Goal: Information Seeking & Learning: Learn about a topic

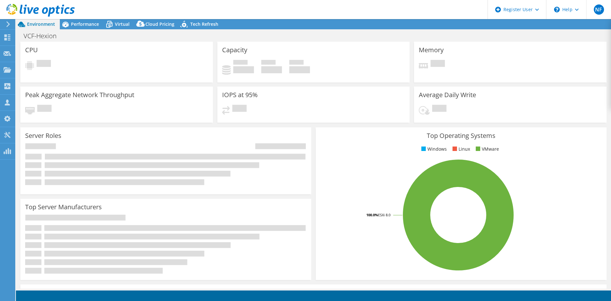
select select "USD"
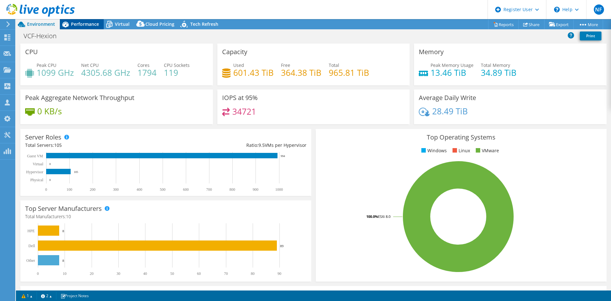
click at [68, 23] on icon at bounding box center [65, 25] width 6 height 6
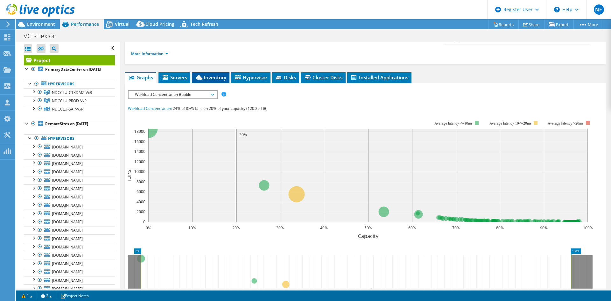
click at [211, 74] on span "Inventory" at bounding box center [210, 77] width 31 height 6
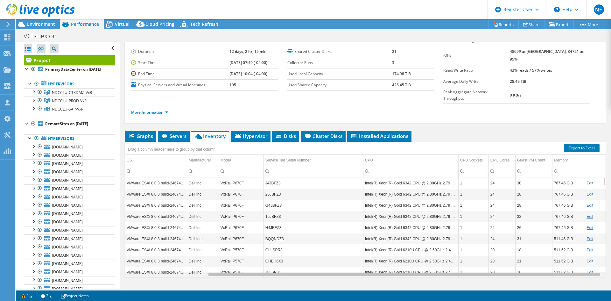
scroll to position [0, 100]
drag, startPoint x: 411, startPoint y: 261, endPoint x: 506, endPoint y: 259, distance: 94.8
click at [506, 259] on body "NF Dell User [PERSON_NAME] [PERSON_NAME][EMAIL_ADDRESS][DOMAIN_NAME] Dell My Pr…" at bounding box center [305, 150] width 611 height 301
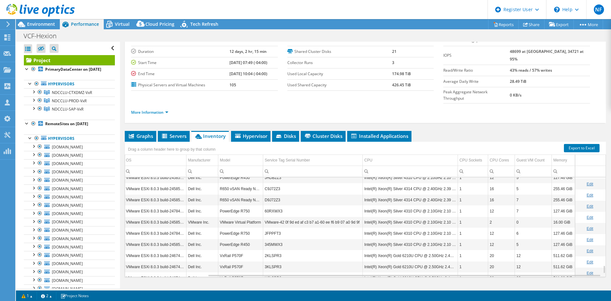
scroll to position [1073, 100]
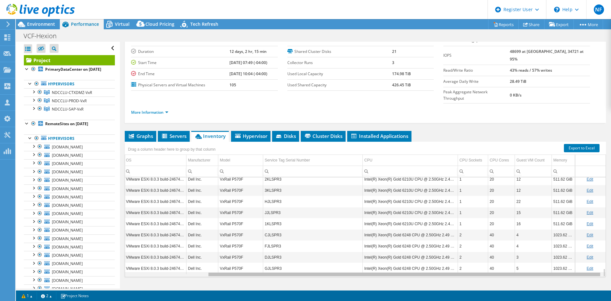
drag, startPoint x: 328, startPoint y: 261, endPoint x: 351, endPoint y: 261, distance: 22.6
click at [351, 261] on body "NF Dell User [PERSON_NAME] [PERSON_NAME][EMAIL_ADDRESS][DOMAIN_NAME] Dell My Pr…" at bounding box center [305, 150] width 611 height 301
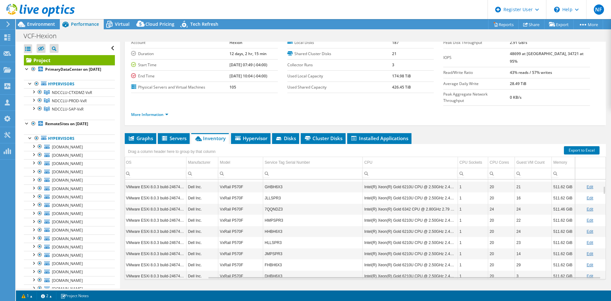
scroll to position [37, 0]
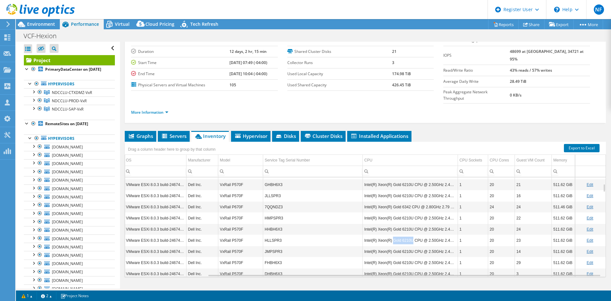
drag, startPoint x: 390, startPoint y: 229, endPoint x: 406, endPoint y: 229, distance: 15.9
click at [406, 234] on td "Intel(R) Xeon(R) Gold 6210U CPU @ 2.50GHz 2.49 GHz" at bounding box center [409, 239] width 95 height 11
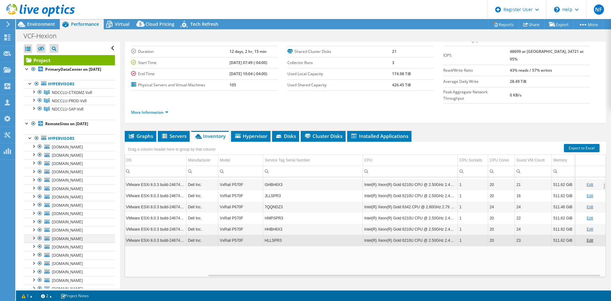
copy td "Gold 6210U"
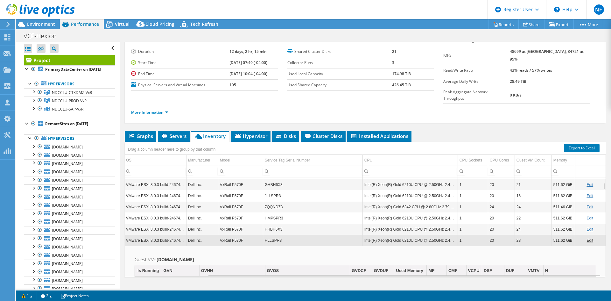
click at [400, 223] on td "Intel(R) Xeon(R) Gold 6210U CPU @ 2.50GHz 2.49 GHz" at bounding box center [409, 228] width 95 height 11
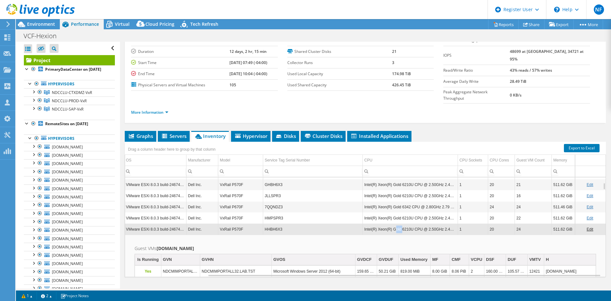
drag, startPoint x: 389, startPoint y: 216, endPoint x: 396, endPoint y: 216, distance: 7.0
click at [396, 223] on td "Intel(R) Xeon(R) Gold 6210U CPU @ 2.50GHz 2.49 GHz" at bounding box center [409, 228] width 95 height 11
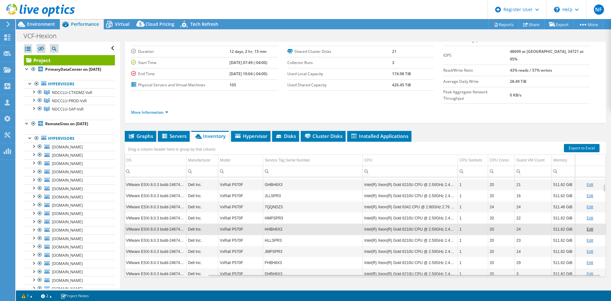
click at [387, 223] on td "Intel(R) Xeon(R) Gold 6210U CPU @ 2.50GHz 2.49 GHz" at bounding box center [409, 228] width 95 height 11
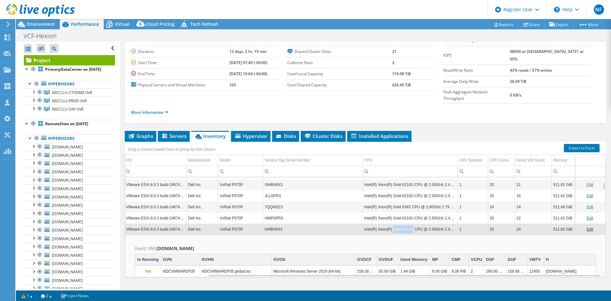
drag, startPoint x: 387, startPoint y: 216, endPoint x: 405, endPoint y: 216, distance: 17.8
click at [405, 223] on td "Intel(R) Xeon(R) Gold 6210U CPU @ 2.50GHz 2.49 GHz" at bounding box center [409, 228] width 95 height 11
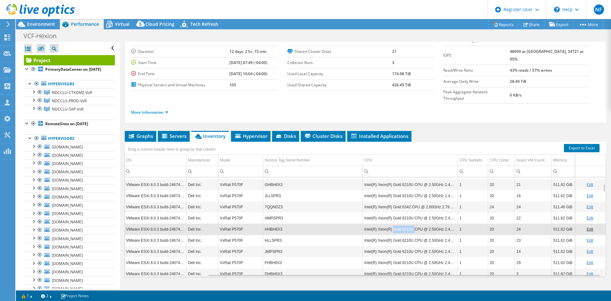
copy td "Gold 6210U"
drag, startPoint x: 386, startPoint y: 216, endPoint x: 408, endPoint y: 219, distance: 22.1
click at [408, 223] on td "Intel(R) Xeon(R) Gold 6210U CPU @ 2.50GHz 2.49 GHz" at bounding box center [409, 228] width 95 height 11
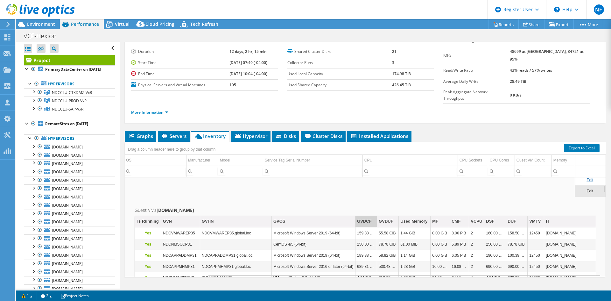
scroll to position [115, 100]
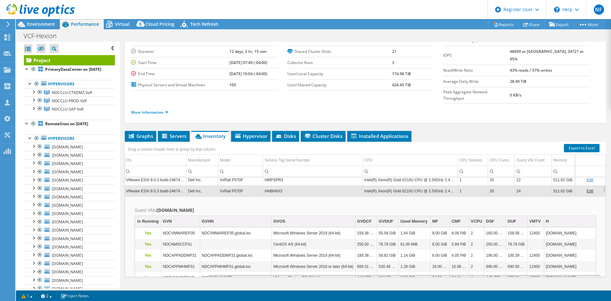
click at [378, 185] on td "Intel(R) Xeon(R) Gold 6210U CPU @ 2.50GHz 2.49 GHz" at bounding box center [409, 190] width 95 height 11
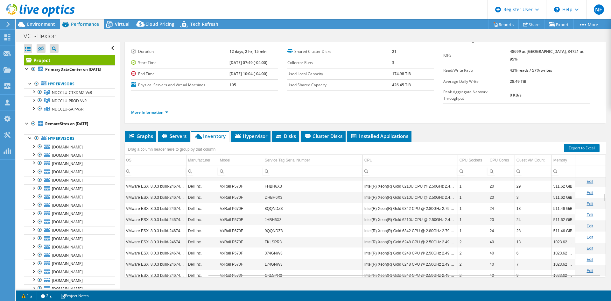
scroll to position [191, 100]
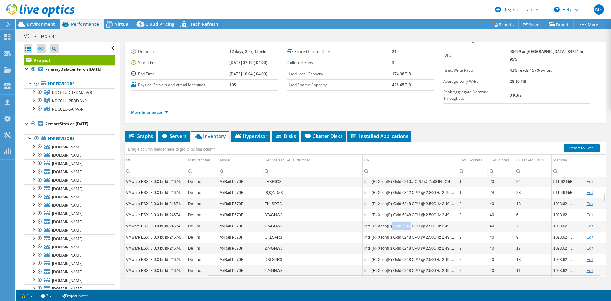
copy td "Gold 6248"
drag, startPoint x: 386, startPoint y: 213, endPoint x: 403, endPoint y: 214, distance: 17.9
click at [403, 220] on td "Intel(R) Xeon(R) Gold 6248 CPU @ 2.50GHz 2.49 GHz" at bounding box center [409, 225] width 95 height 11
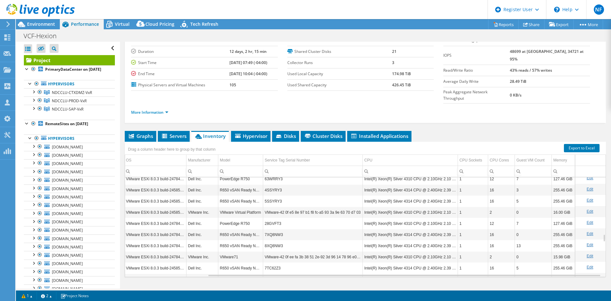
scroll to position [802, 100]
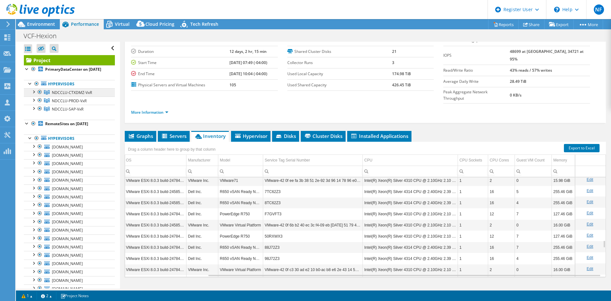
click at [93, 96] on link "NDCCLU-CTXDMZ-VxR" at bounding box center [69, 92] width 91 height 8
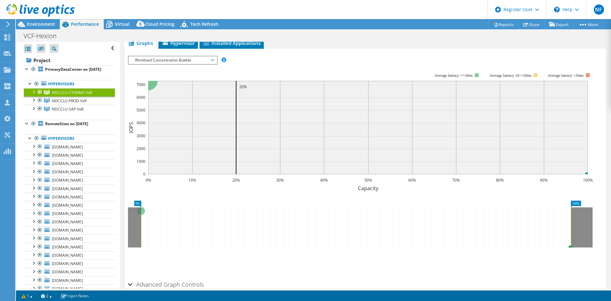
scroll to position [33, 0]
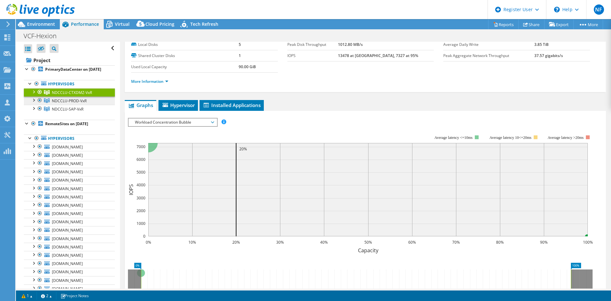
click at [99, 105] on link "NDCCLU-PROD-VxR" at bounding box center [69, 100] width 91 height 8
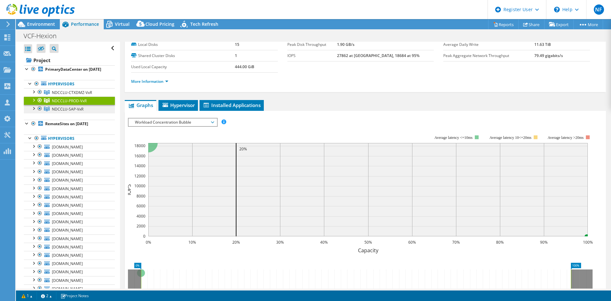
click at [73, 112] on span "NDCCLU-SAP-VxR" at bounding box center [67, 108] width 31 height 5
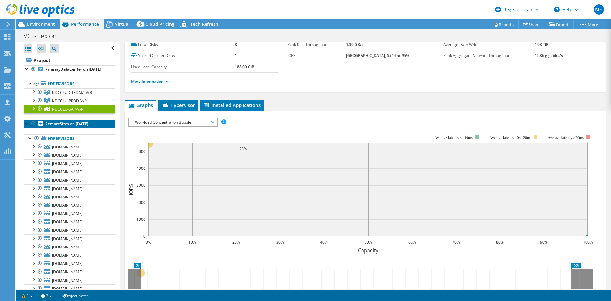
click at [52, 126] on b "RemoteSites on [DATE]" at bounding box center [66, 123] width 43 height 5
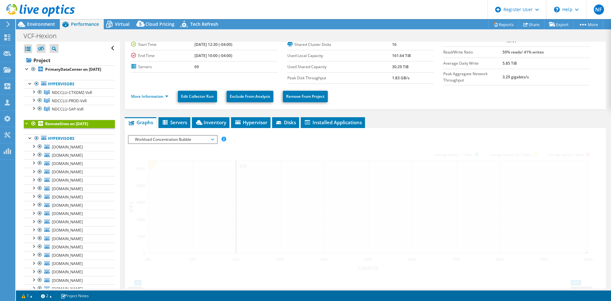
click at [28, 126] on div at bounding box center [27, 123] width 6 height 6
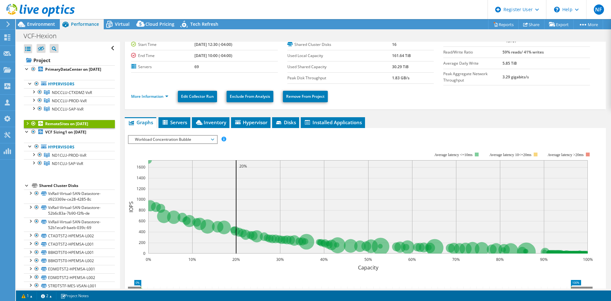
click at [27, 126] on div at bounding box center [27, 123] width 6 height 6
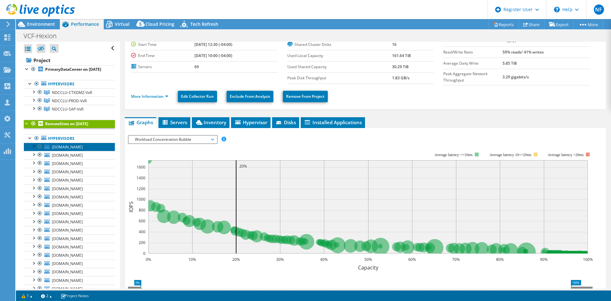
click at [71, 150] on span "[DOMAIN_NAME]" at bounding box center [67, 146] width 31 height 5
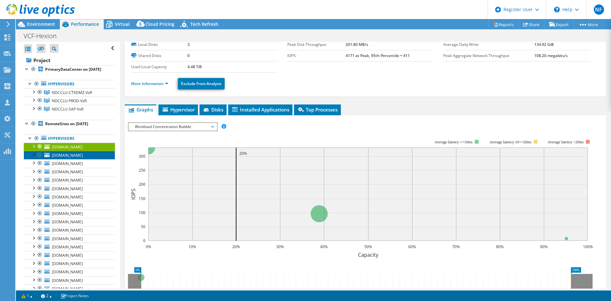
click at [83, 158] on span "[DOMAIN_NAME]" at bounding box center [67, 154] width 31 height 5
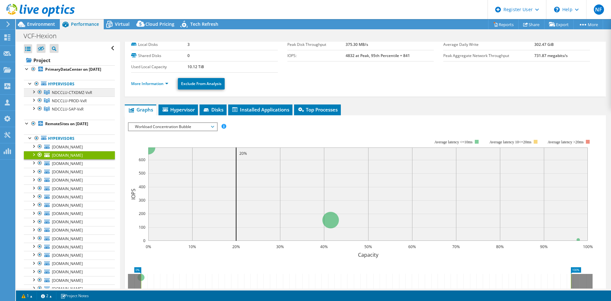
click at [77, 95] on span "NDCCLU-CTXDMZ-VxR" at bounding box center [72, 92] width 40 height 5
